Goal: Transaction & Acquisition: Obtain resource

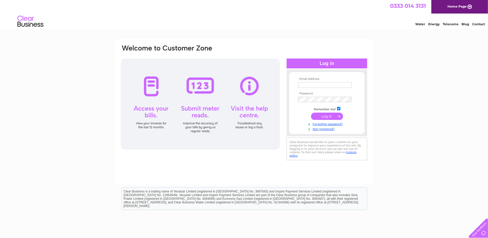
type input "Lynn.kelly@erskine.org.uk"
click at [326, 118] on input "submit" at bounding box center [327, 116] width 32 height 7
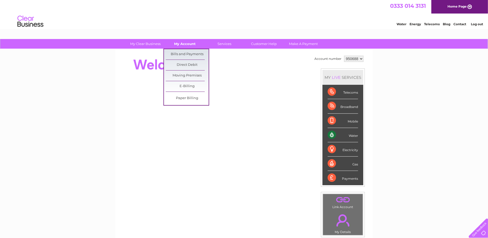
click at [188, 42] on link "My Account" at bounding box center [185, 44] width 43 height 10
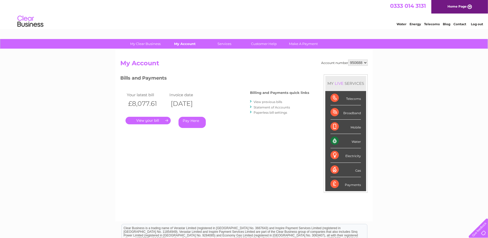
click at [187, 43] on link "My Account" at bounding box center [185, 44] width 43 height 10
click at [140, 119] on link "." at bounding box center [148, 121] width 45 height 8
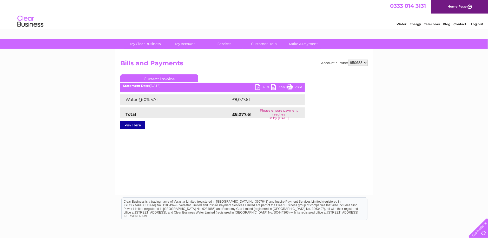
click at [265, 87] on link "PDF" at bounding box center [264, 88] width 16 height 8
click at [365, 61] on select "950688 951385 951386 951387" at bounding box center [357, 63] width 19 height 6
select select "951385"
click at [348, 60] on select "950688 951385 951386 951387" at bounding box center [357, 63] width 19 height 6
click at [265, 84] on link "PDF" at bounding box center [264, 88] width 16 height 8
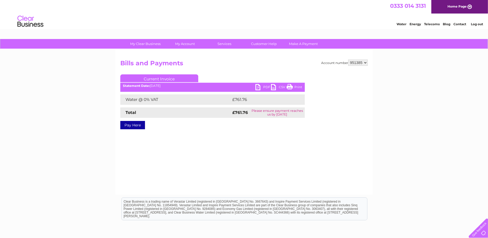
click at [366, 61] on select "950688 951385 951386 951387" at bounding box center [357, 63] width 19 height 6
select select "951386"
click at [348, 60] on select "950688 951385 951386 951387" at bounding box center [357, 63] width 19 height 6
click at [261, 89] on link "PDF" at bounding box center [264, 88] width 16 height 8
click at [366, 62] on select "950688 951385 951386 951387" at bounding box center [357, 63] width 19 height 6
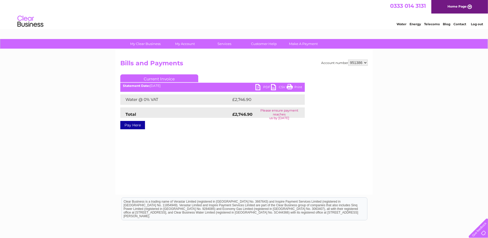
select select "951387"
click at [348, 60] on select "950688 951385 951386 951387" at bounding box center [357, 63] width 19 height 6
